Goal: Navigation & Orientation: Find specific page/section

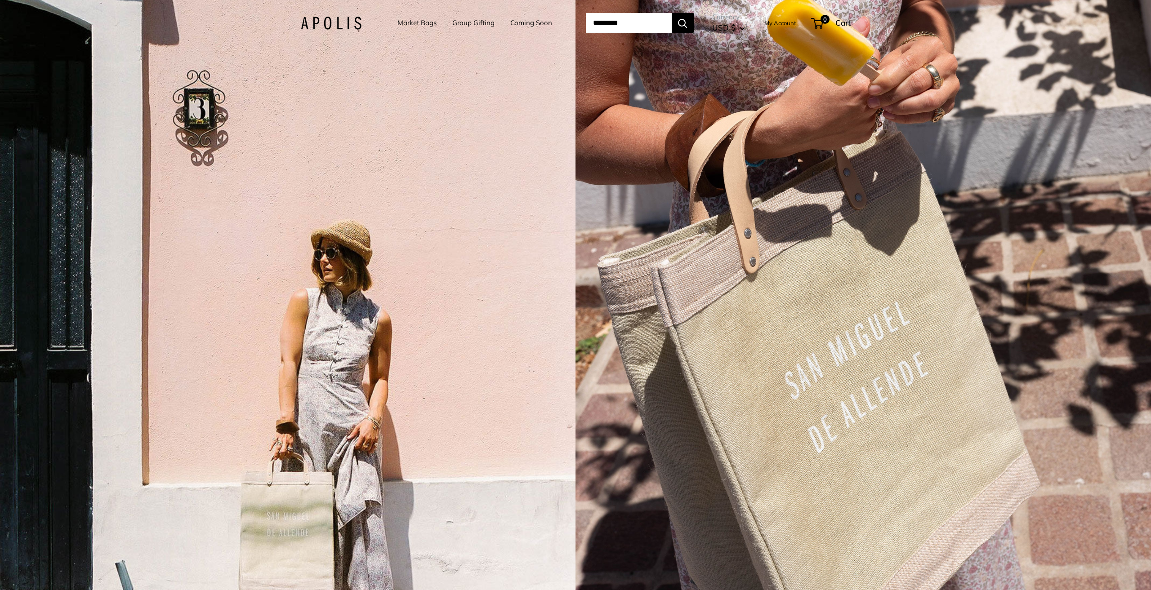
click at [518, 22] on link "Coming Soon" at bounding box center [531, 23] width 42 height 13
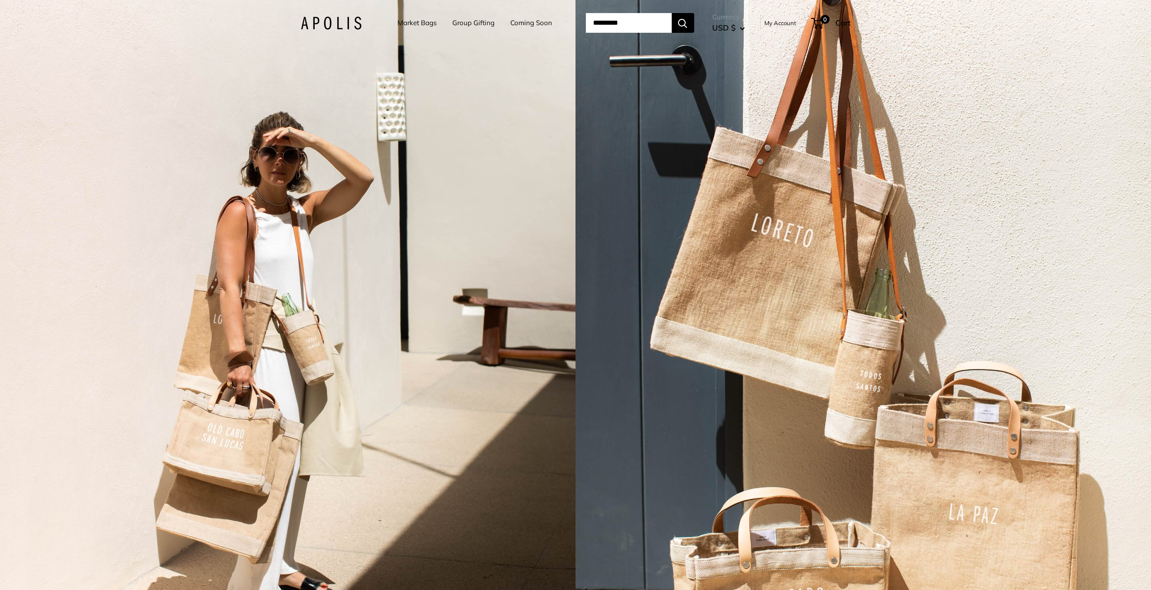
click at [415, 23] on link "Market Bags" at bounding box center [417, 23] width 39 height 13
